Goal: Task Accomplishment & Management: Use online tool/utility

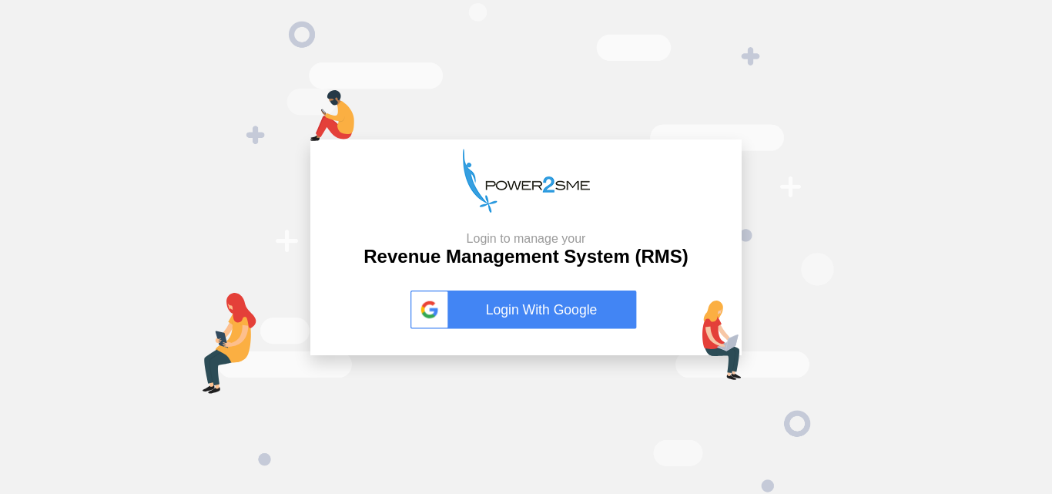
click at [579, 321] on link "Login With Google" at bounding box center [525, 309] width 231 height 39
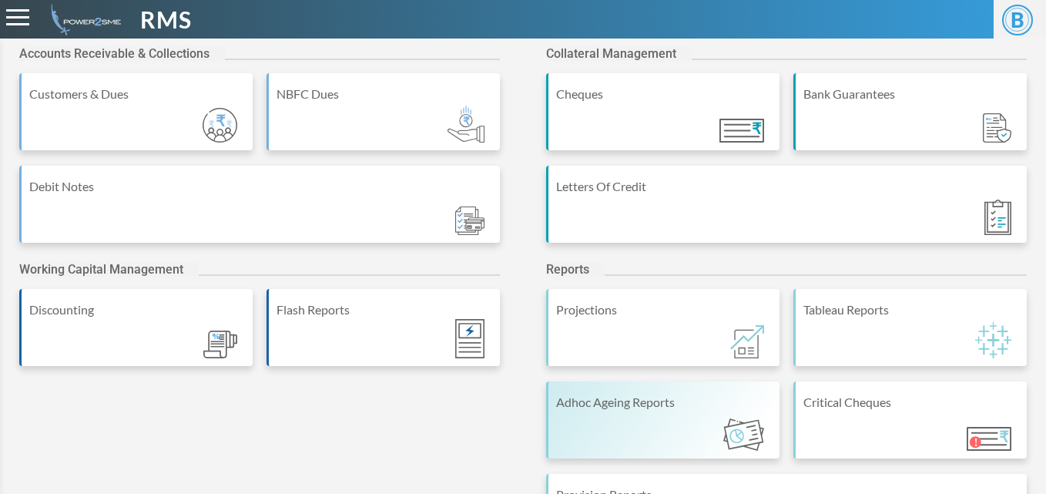
click at [597, 420] on div "Adhoc Ageing Reports" at bounding box center [662, 419] width 233 height 77
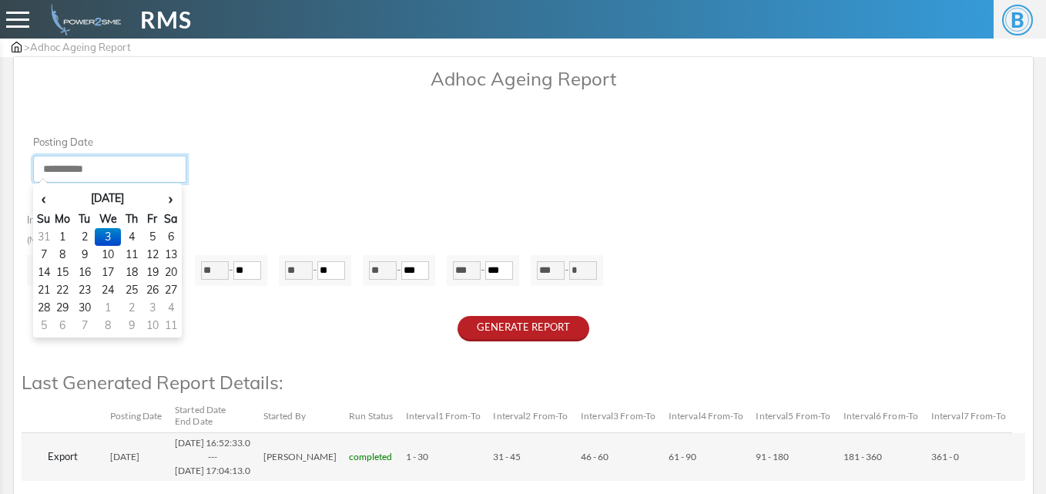
click at [125, 167] on input "**********" at bounding box center [110, 169] width 154 height 27
click at [42, 237] on td "31" at bounding box center [43, 237] width 15 height 18
type input "**********"
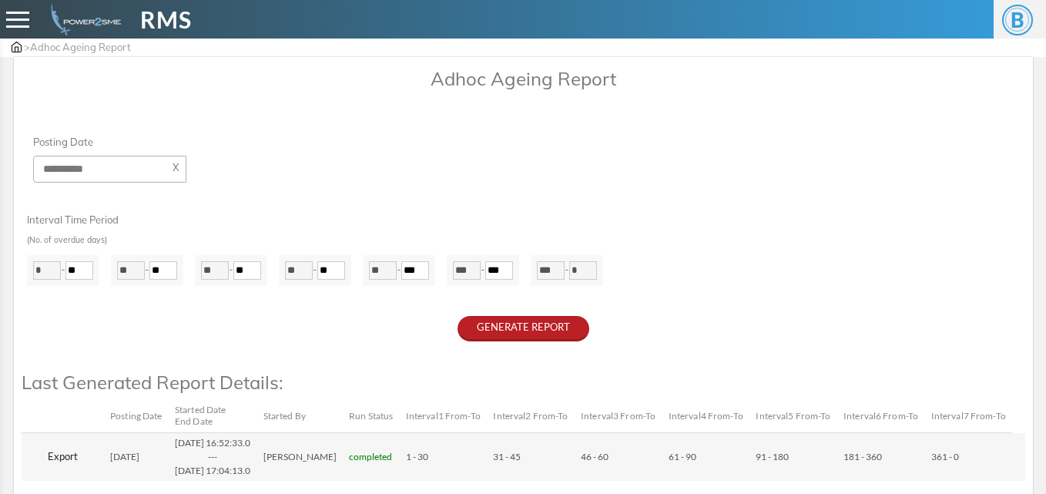
click at [276, 218] on div "Interval Time Period (No. of overdue days) * - ** ** ** ** ** ** **" at bounding box center [523, 242] width 1003 height 88
click at [554, 330] on button "GENERATE REPORT" at bounding box center [523, 328] width 132 height 25
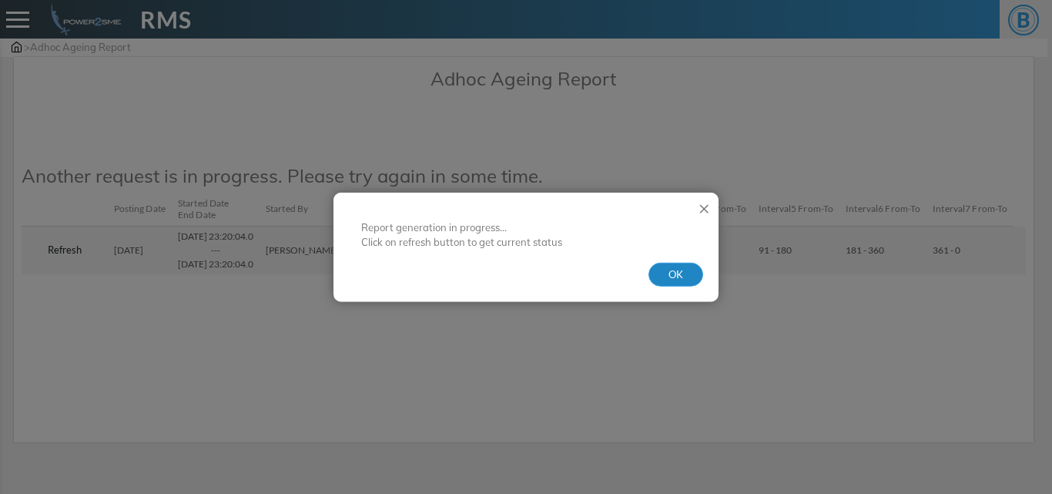
click at [673, 284] on button "OK" at bounding box center [675, 274] width 55 height 25
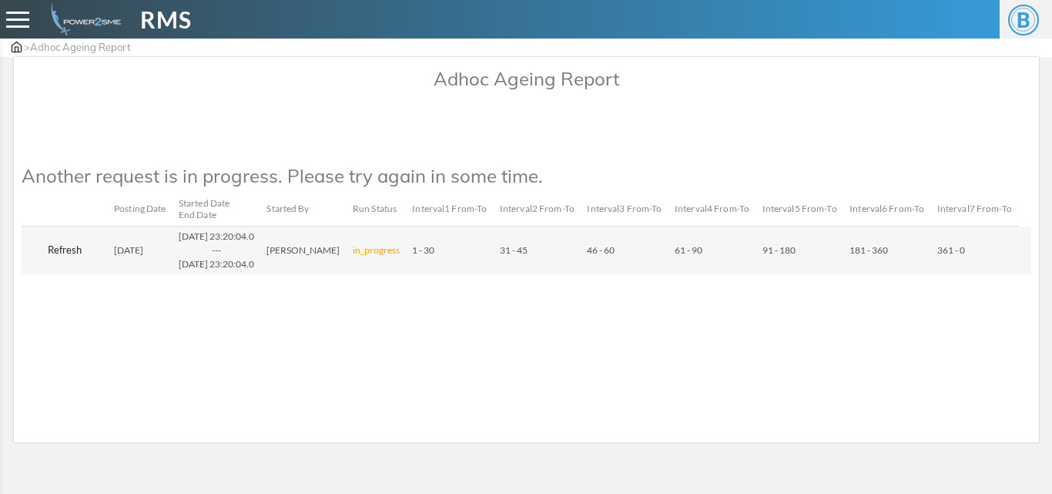
click at [49, 263] on button "Refresh" at bounding box center [65, 250] width 74 height 25
click at [65, 263] on button "Refresh" at bounding box center [65, 250] width 74 height 25
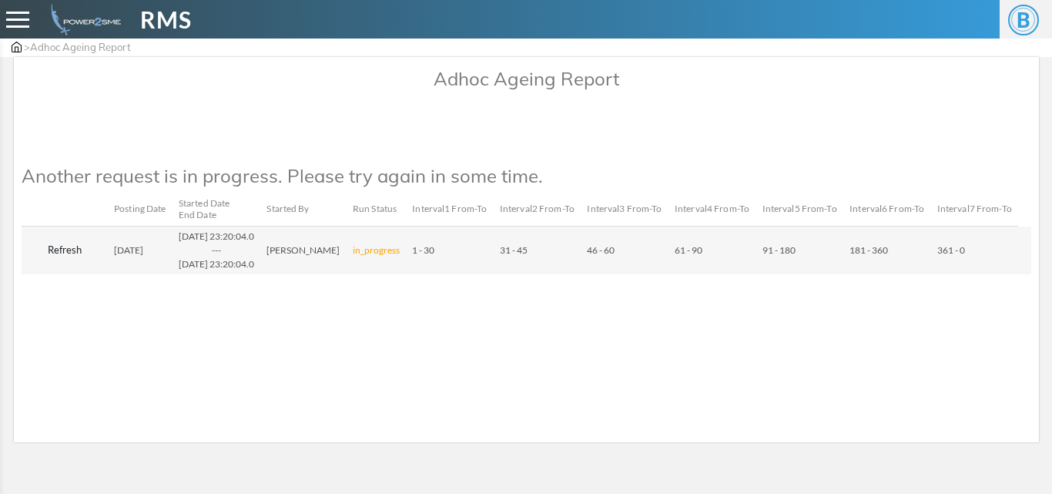
click at [63, 261] on button "Refresh" at bounding box center [65, 250] width 74 height 25
click at [64, 261] on button "Refresh" at bounding box center [65, 250] width 74 height 25
click at [59, 263] on button "Refresh" at bounding box center [65, 250] width 74 height 25
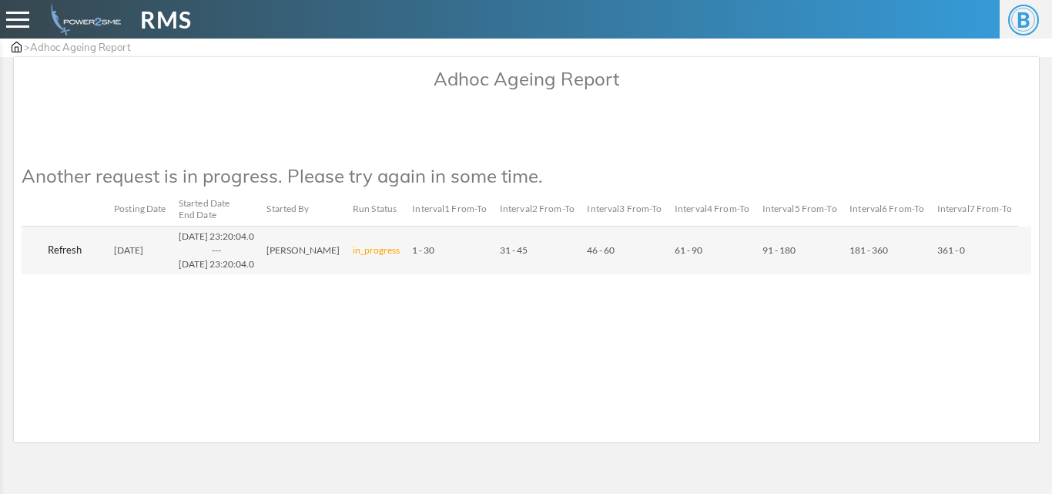
click at [59, 263] on button "Refresh" at bounding box center [65, 250] width 74 height 25
click at [58, 262] on button "Refresh" at bounding box center [65, 250] width 74 height 25
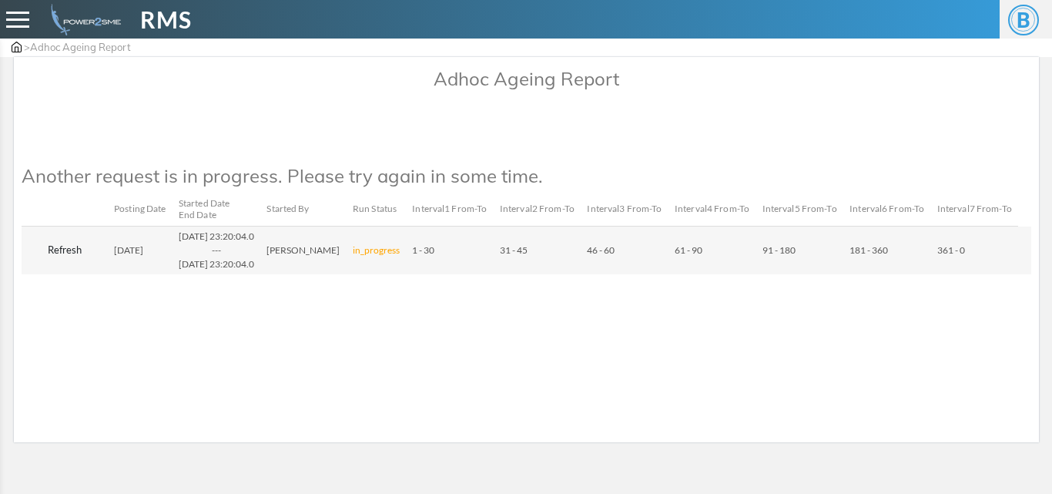
click at [58, 262] on button "Refresh" at bounding box center [65, 250] width 74 height 25
click at [63, 263] on button "Refresh" at bounding box center [65, 250] width 74 height 25
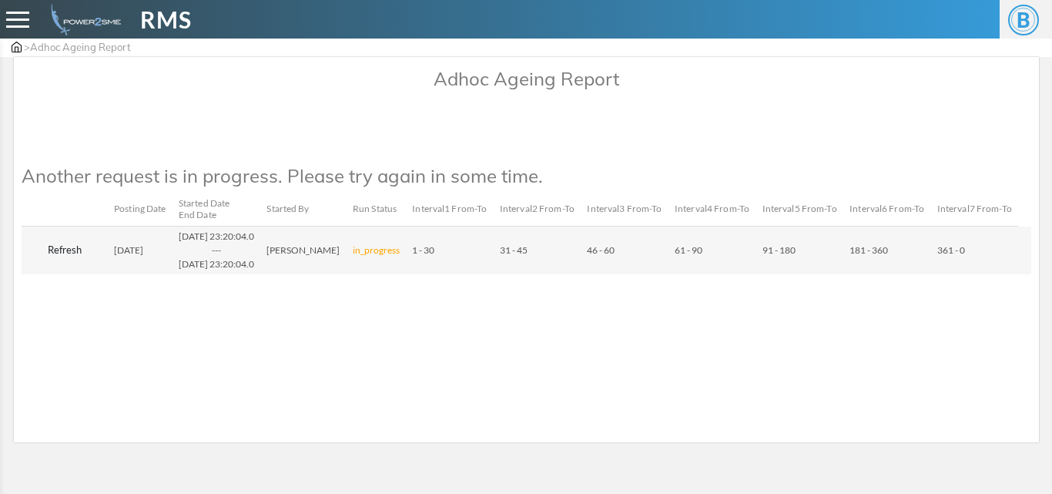
click at [63, 263] on button "Refresh" at bounding box center [65, 250] width 74 height 25
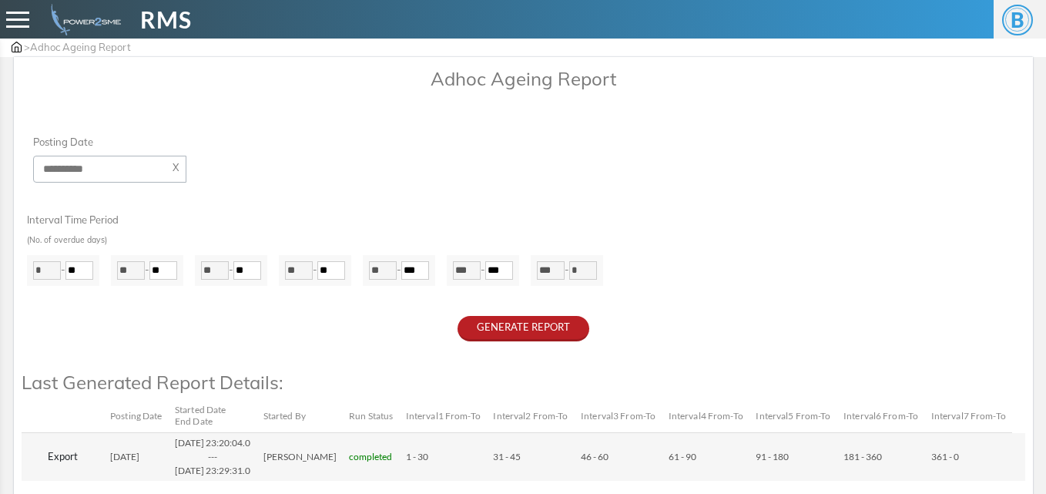
click at [52, 456] on button "Export" at bounding box center [63, 456] width 70 height 25
